Goal: Transaction & Acquisition: Purchase product/service

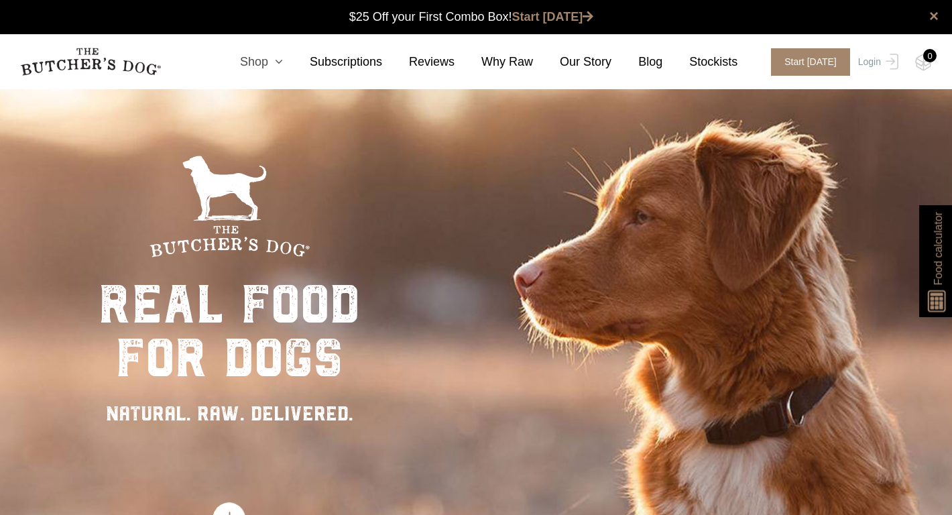
click at [261, 61] on link "Shop" at bounding box center [248, 62] width 70 height 18
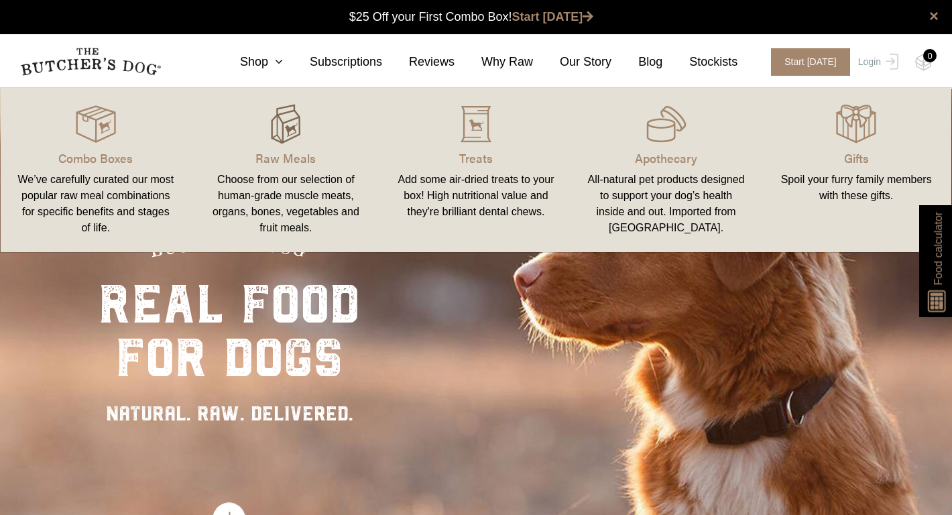
click at [288, 127] on img at bounding box center [285, 124] width 40 height 40
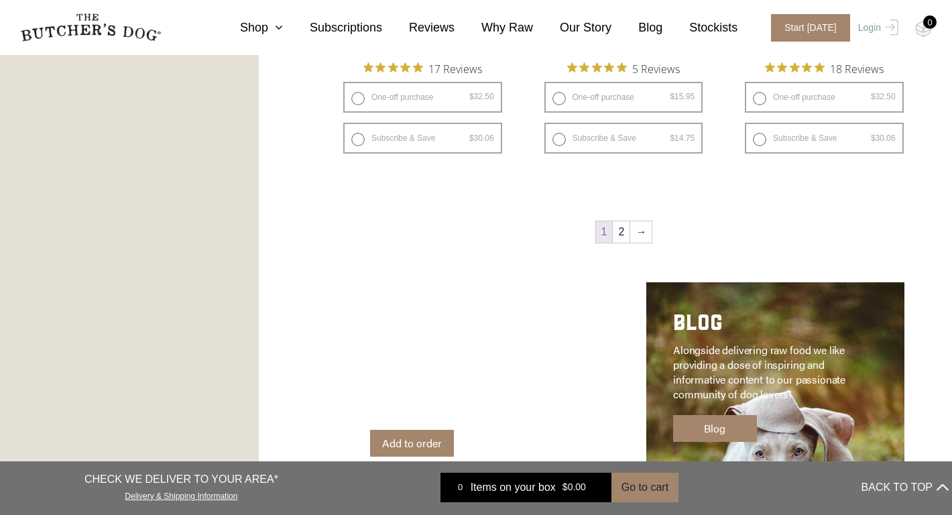
scroll to position [1899, 0]
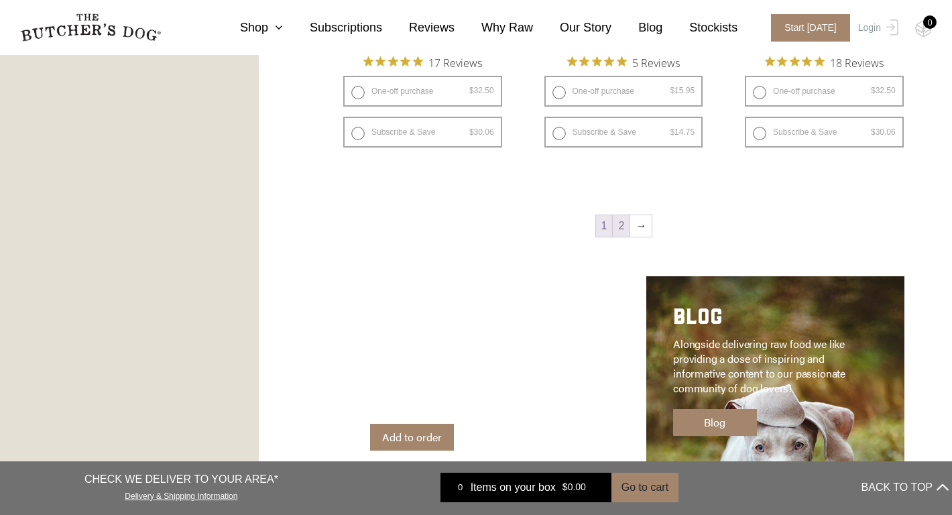
click at [621, 225] on link "2" at bounding box center [621, 225] width 17 height 21
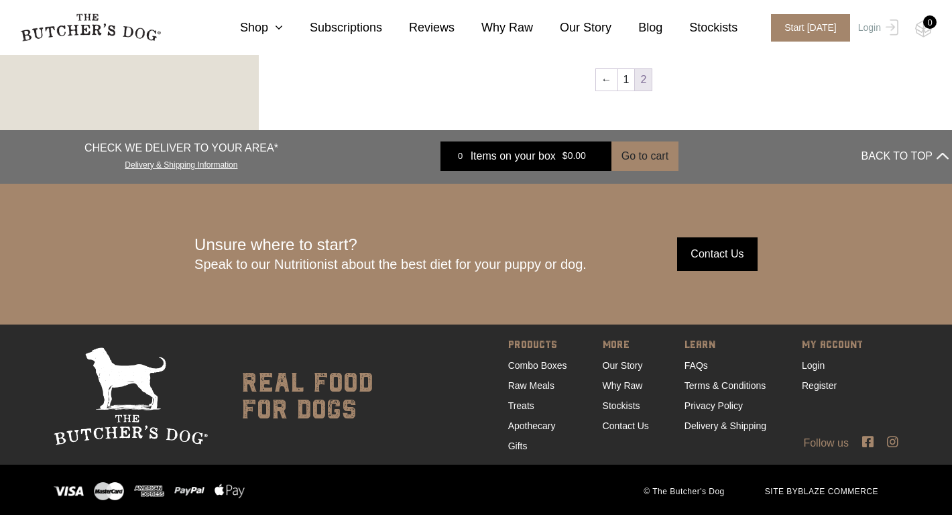
scroll to position [1233, 0]
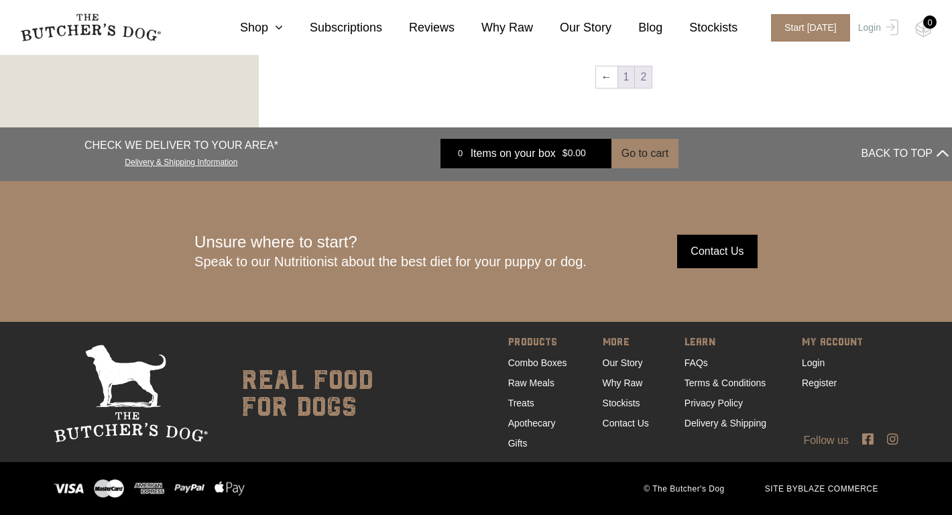
click at [622, 81] on link "1" at bounding box center [626, 76] width 17 height 21
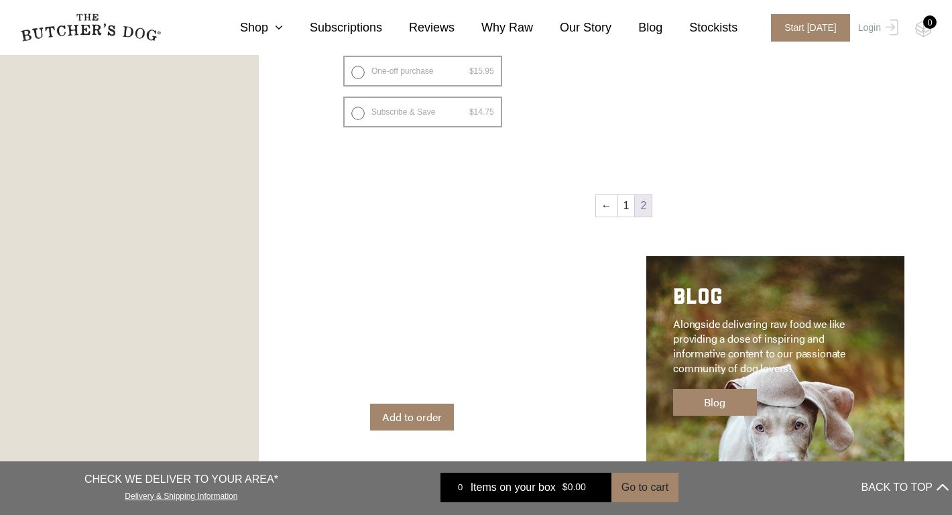
scroll to position [1046, 0]
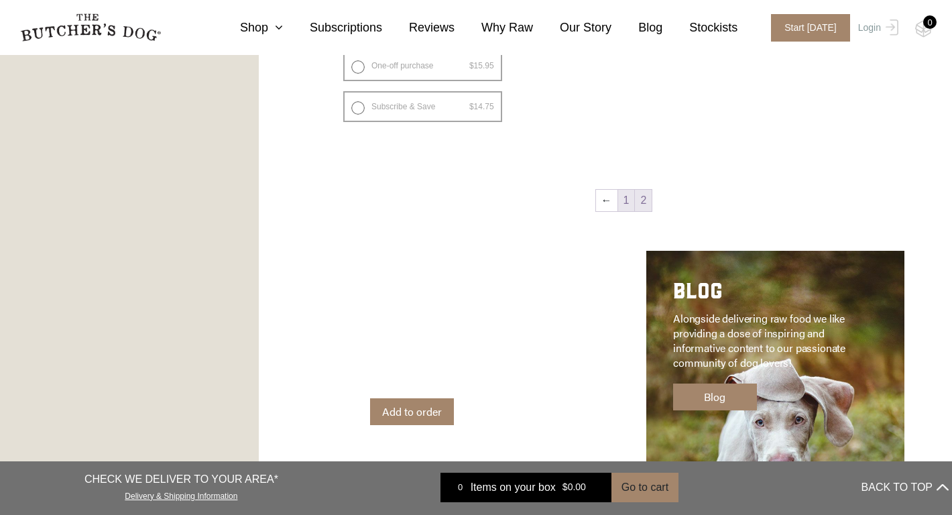
click at [629, 199] on link "1" at bounding box center [626, 200] width 17 height 21
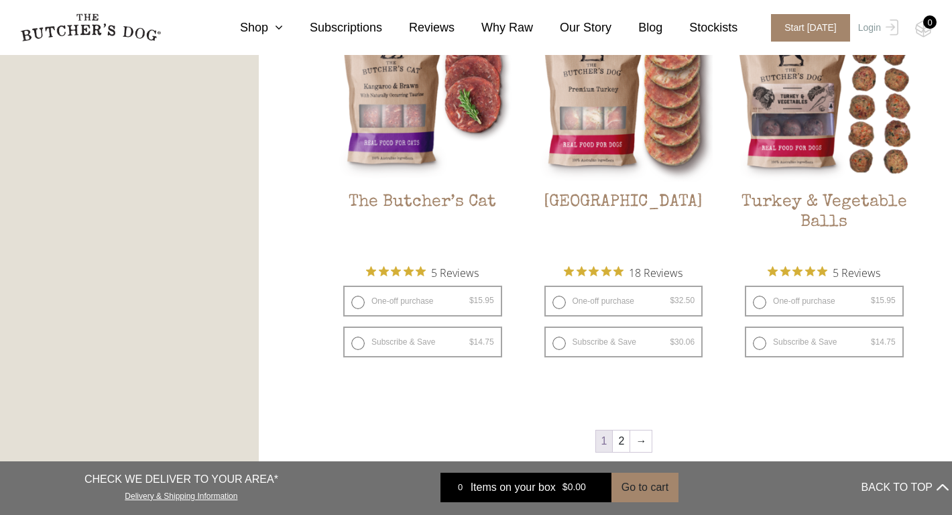
scroll to position [1780, 0]
